Goal: Task Accomplishment & Management: Complete application form

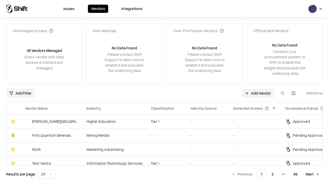
click at [258, 93] on link "Add Vendor" at bounding box center [258, 93] width 32 height 9
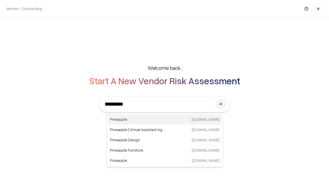
click at [165, 120] on div "Pineapple [DOMAIN_NAME]" at bounding box center [165, 119] width 114 height 10
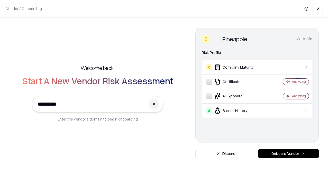
type input "*********"
click at [289, 154] on button "Onboard Vendor" at bounding box center [288, 153] width 60 height 9
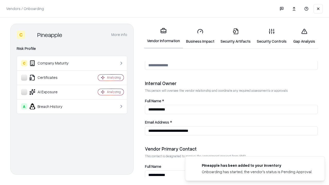
scroll to position [266, 0]
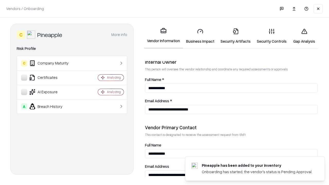
click at [200, 36] on link "Business Impact" at bounding box center [200, 36] width 34 height 24
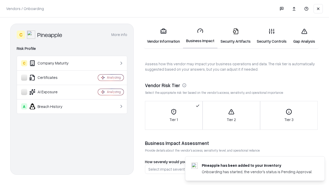
click at [236, 36] on link "Security Artifacts" at bounding box center [236, 36] width 36 height 24
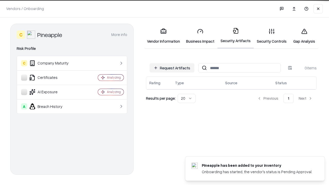
click at [172, 67] on button "Request Artifacts" at bounding box center [172, 67] width 45 height 9
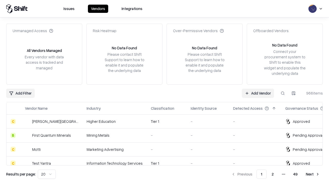
click at [258, 93] on link "Add Vendor" at bounding box center [258, 93] width 32 height 9
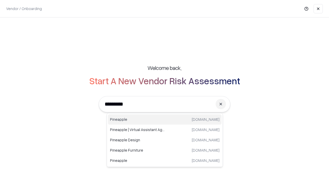
click at [165, 120] on div "Pineapple [DOMAIN_NAME]" at bounding box center [165, 119] width 114 height 10
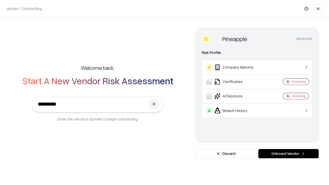
type input "*********"
click at [289, 154] on button "Onboard Vendor" at bounding box center [288, 153] width 60 height 9
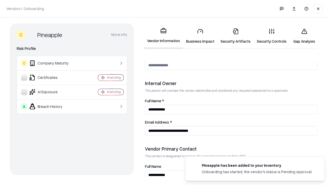
scroll to position [266, 0]
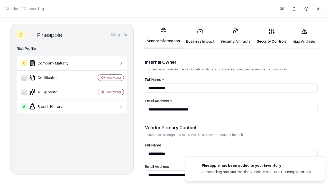
click at [304, 36] on link "Gap Analysis" at bounding box center [304, 36] width 29 height 24
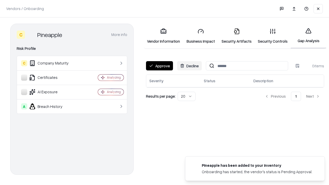
click at [159, 66] on button "Approve" at bounding box center [159, 65] width 27 height 9
